Goal: Information Seeking & Learning: Learn about a topic

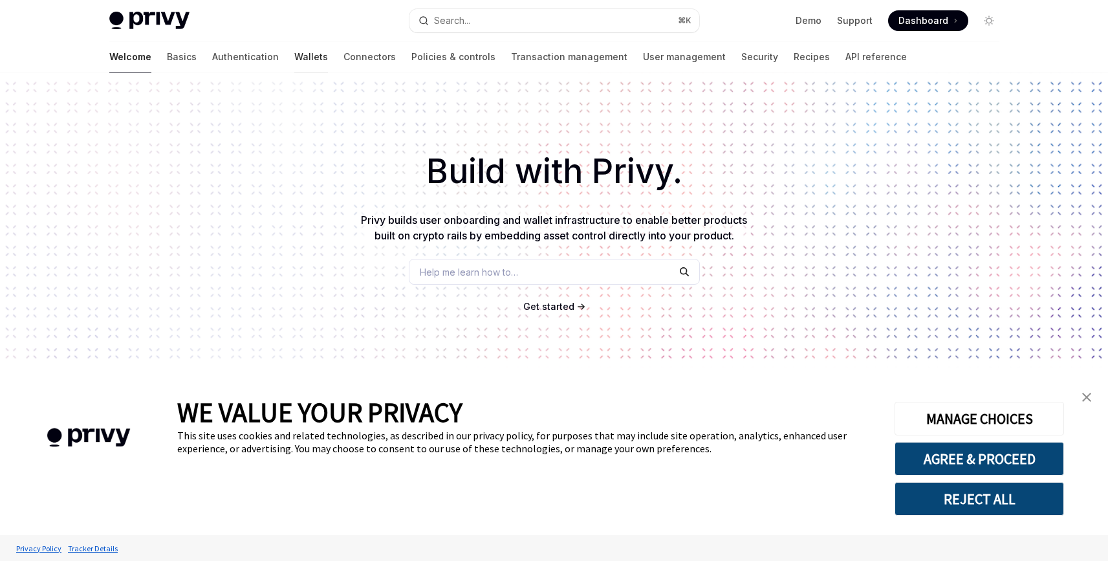
click at [294, 61] on link "Wallets" at bounding box center [311, 56] width 34 height 31
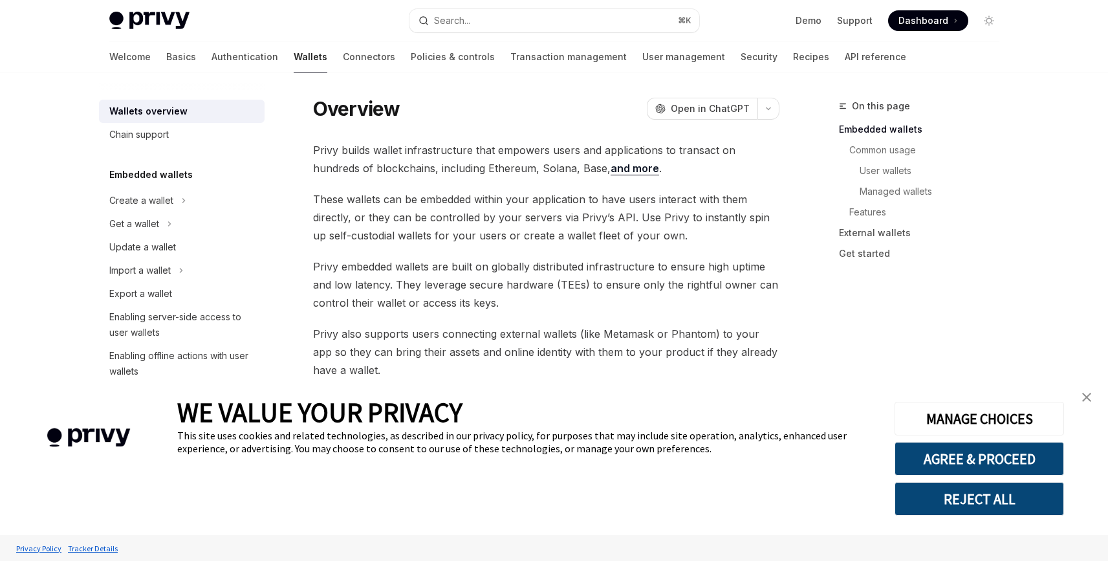
scroll to position [28, 0]
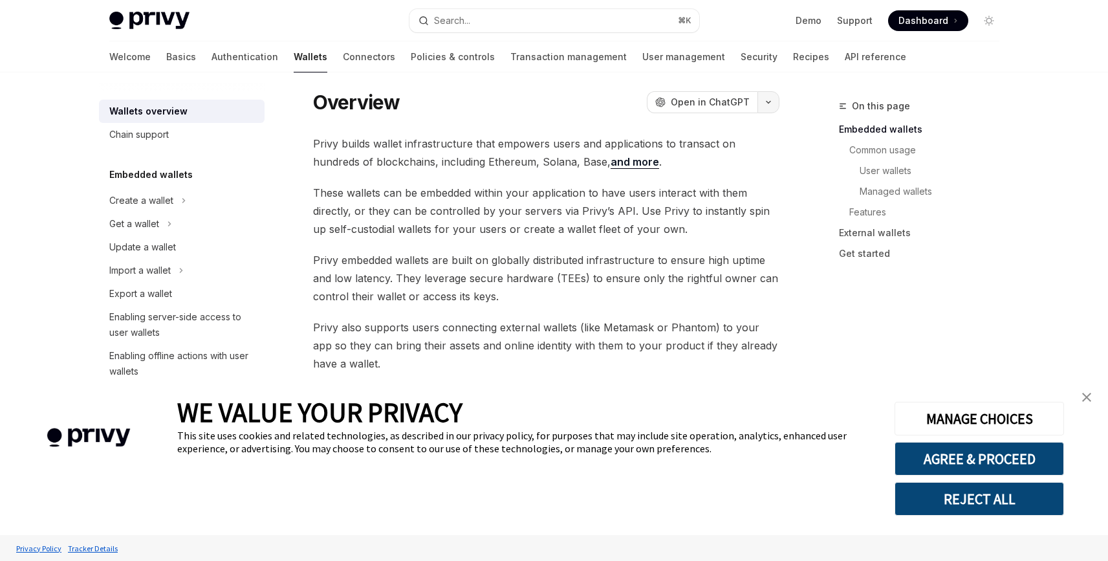
click at [761, 101] on button "button" at bounding box center [768, 102] width 22 height 22
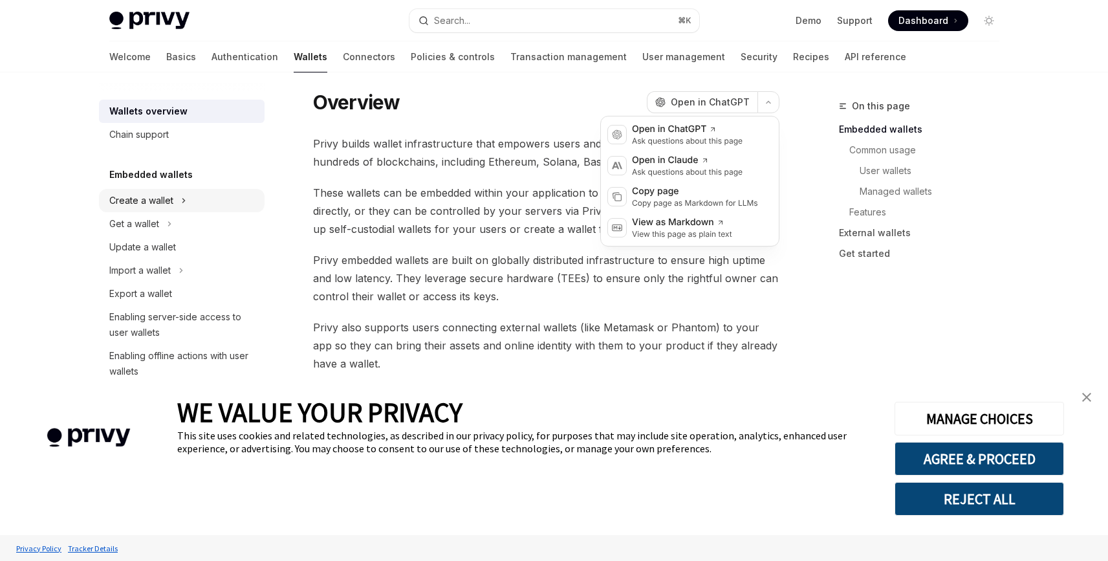
click at [166, 190] on button "Create a wallet" at bounding box center [182, 200] width 166 height 23
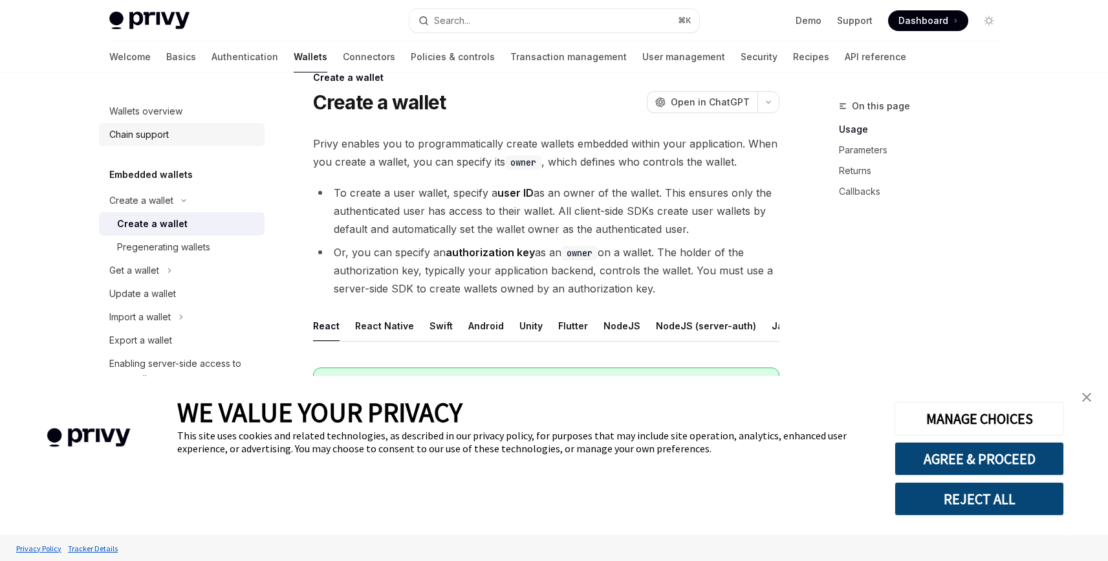
click at [163, 136] on div "Chain support" at bounding box center [138, 135] width 59 height 16
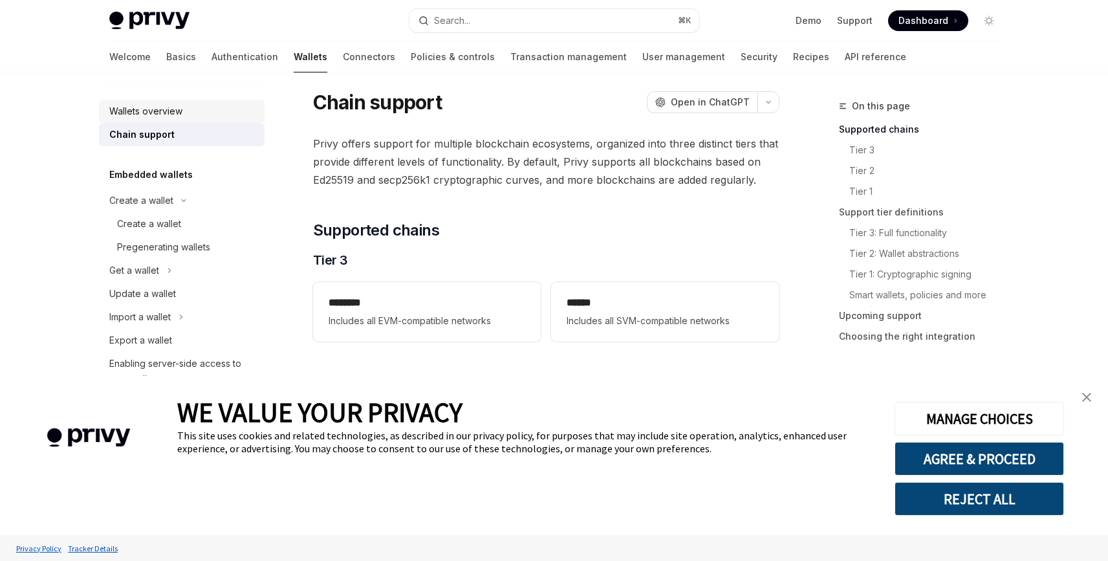
click at [166, 108] on div "Wallets overview" at bounding box center [145, 111] width 73 height 16
type textarea "*"
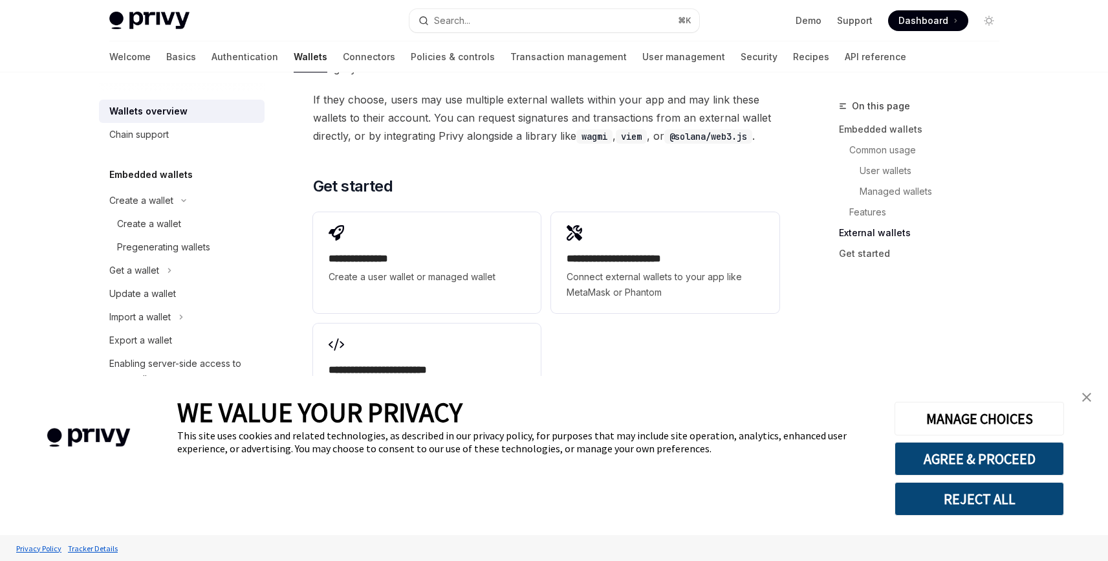
scroll to position [2031, 0]
